Goal: Check status

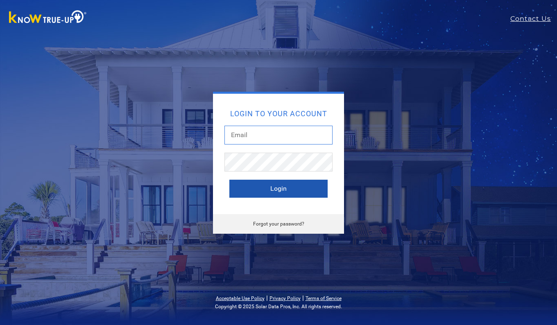
type input "durangarc@hotmail.com"
click at [277, 189] on button "Login" at bounding box center [279, 189] width 98 height 18
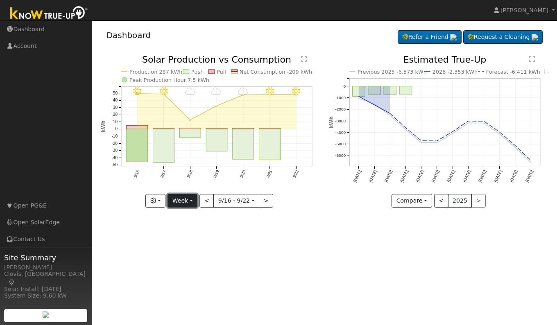
click at [182, 204] on button "Week" at bounding box center [183, 201] width 30 height 14
click at [181, 216] on link "Day" at bounding box center [196, 217] width 57 height 11
type input "[DATE]"
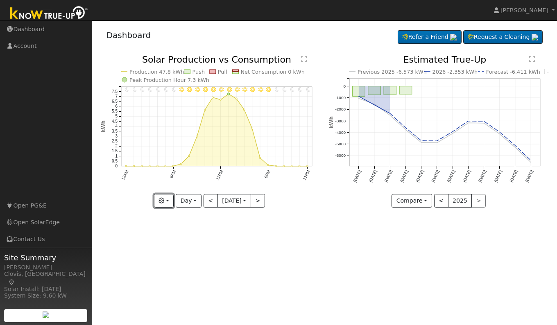
click at [165, 203] on button "button" at bounding box center [164, 201] width 20 height 14
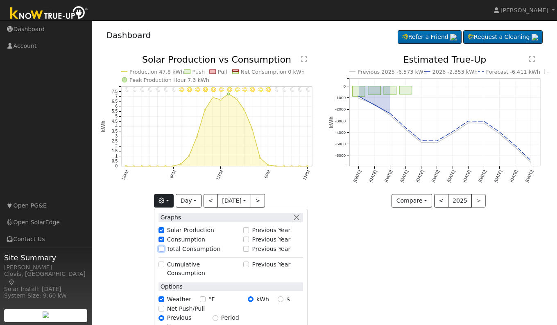
click at [159, 250] on input "Total Consumption" at bounding box center [162, 249] width 6 height 6
checkbox input "true"
click at [350, 258] on div "User Profile First name Last name Email Email Notifications No Emails No Emails…" at bounding box center [324, 172] width 465 height 305
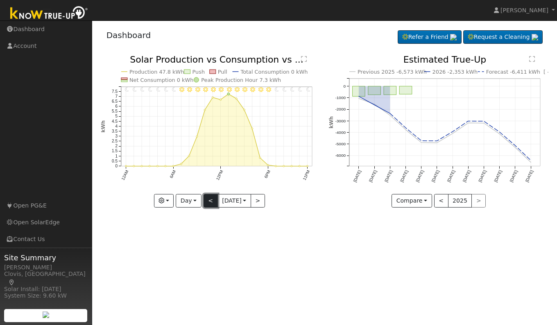
click at [207, 205] on button "<" at bounding box center [211, 201] width 14 height 14
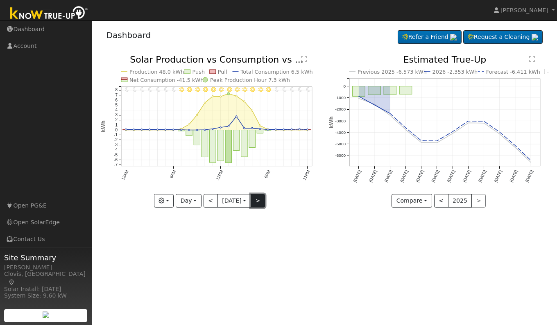
click at [261, 196] on button ">" at bounding box center [258, 201] width 14 height 14
type input "[DATE]"
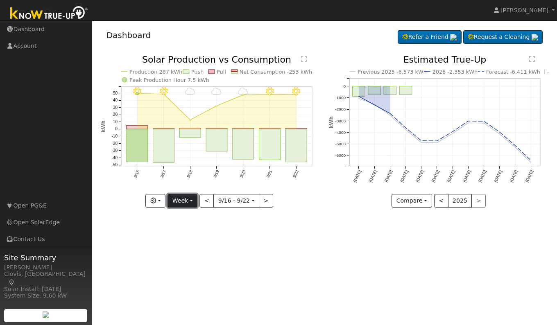
click at [190, 203] on button "Week" at bounding box center [183, 201] width 30 height 14
click at [186, 217] on link "Day" at bounding box center [196, 217] width 57 height 11
type input "[DATE]"
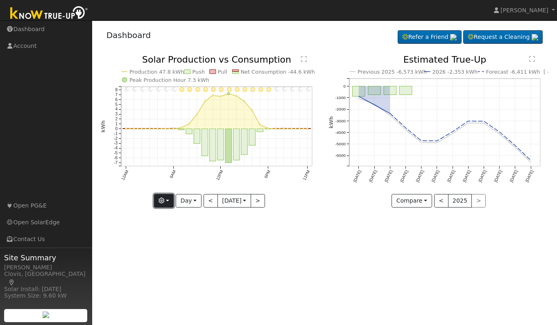
click at [164, 200] on button "button" at bounding box center [164, 201] width 20 height 14
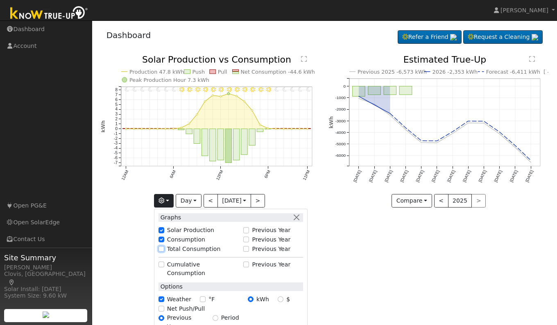
click at [160, 251] on input "Total Consumption" at bounding box center [162, 249] width 6 height 6
checkbox input "true"
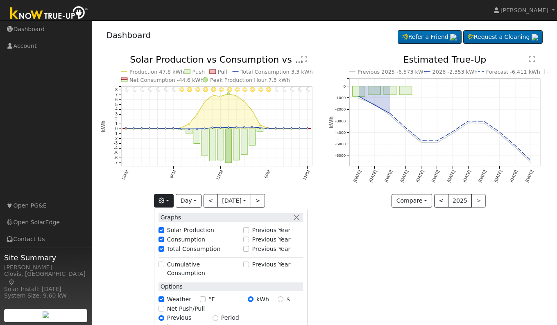
click at [408, 274] on div "User Profile First name Last name Email Email Notifications No Emails No Emails…" at bounding box center [324, 172] width 465 height 305
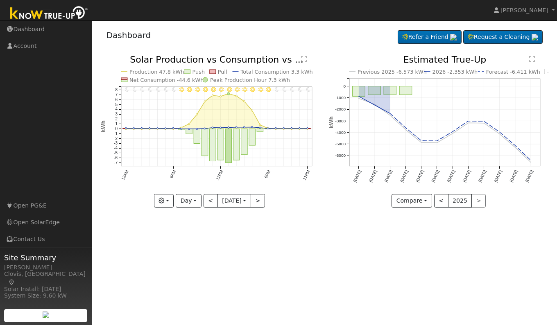
click at [307, 58] on text "" at bounding box center [304, 59] width 6 height 7
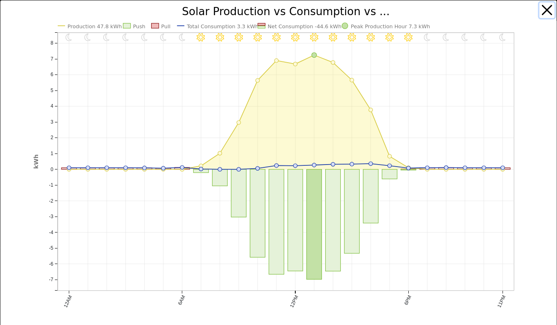
click at [541, 10] on button "button" at bounding box center [548, 10] width 16 height 16
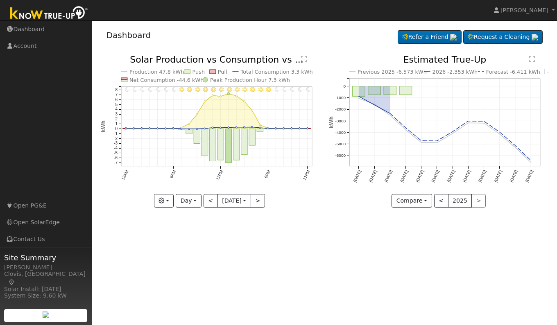
click at [346, 286] on div "User Profile First name Last name Email Email Notifications No Emails No Emails…" at bounding box center [324, 172] width 465 height 305
